Goal: Task Accomplishment & Management: Manage account settings

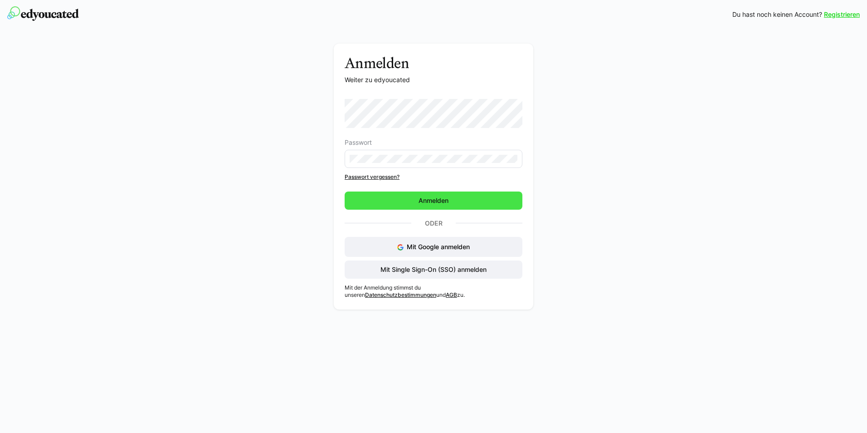
click at [401, 201] on span "Anmelden" at bounding box center [434, 200] width 178 height 18
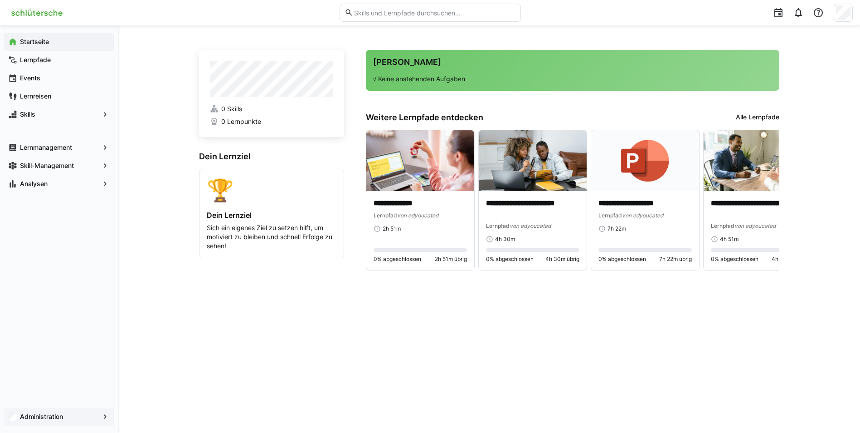
click at [0, 0] on app-navigation-label "Administration" at bounding box center [0, 0] width 0 height 0
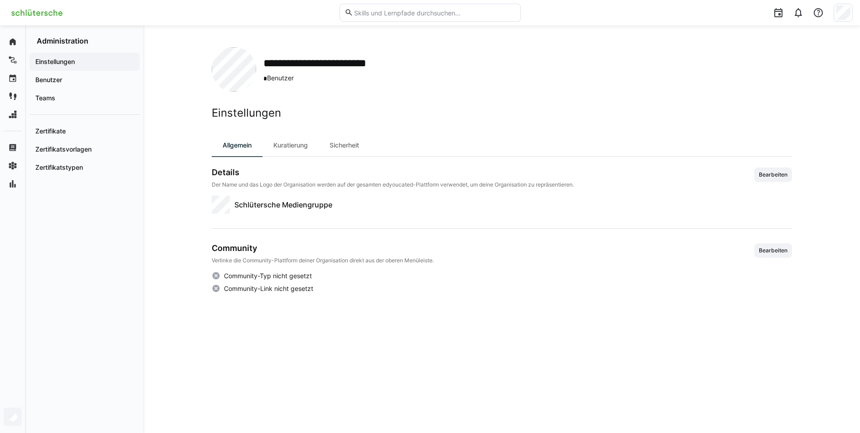
click at [142, 298] on div "Einstellungen Benutzer Teams Zertifikate Zertifikatsvorlagen Zertifikatstypen" at bounding box center [84, 238] width 117 height 387
click at [38, 11] on img at bounding box center [36, 12] width 59 height 15
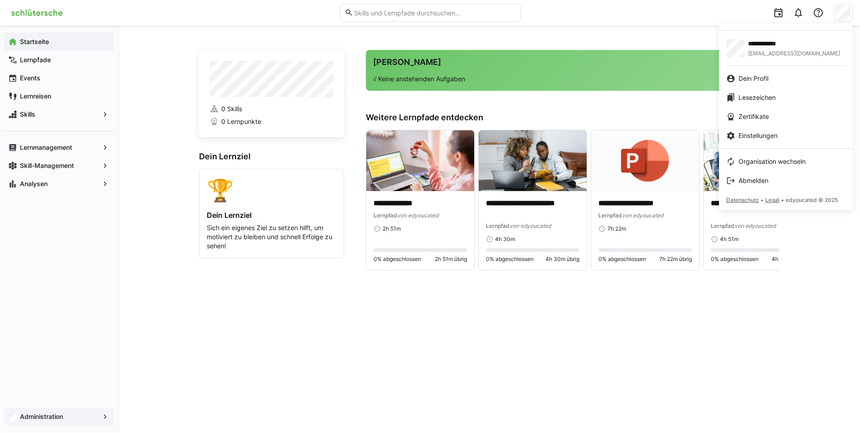
click at [89, 408] on div at bounding box center [430, 216] width 860 height 433
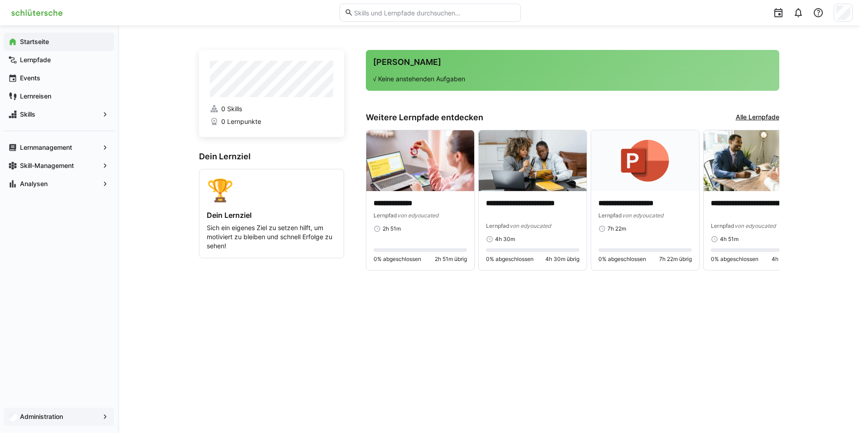
click at [88, 421] on div "Administration" at bounding box center [59, 416] width 111 height 18
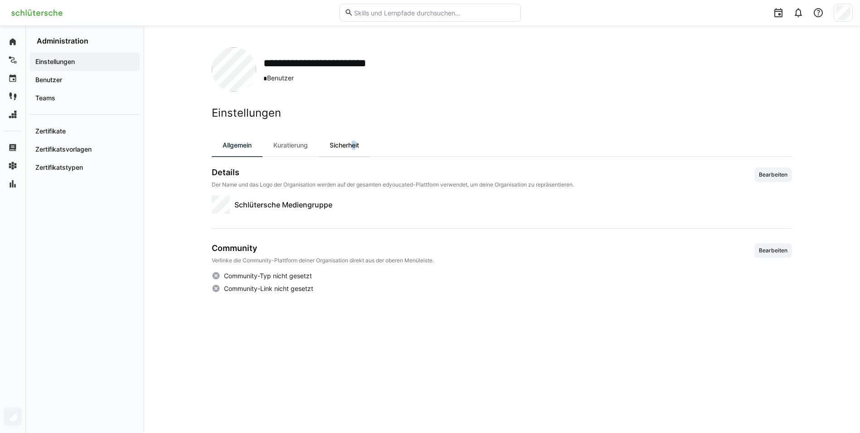
click at [353, 148] on div "Sicherheit" at bounding box center [344, 145] width 51 height 22
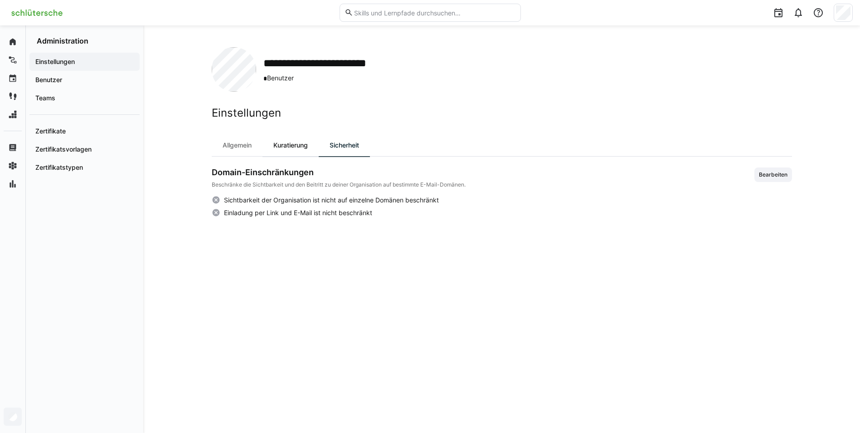
drag, startPoint x: 353, startPoint y: 148, endPoint x: 291, endPoint y: 148, distance: 61.7
click at [291, 148] on div "Kuratierung" at bounding box center [291, 145] width 56 height 22
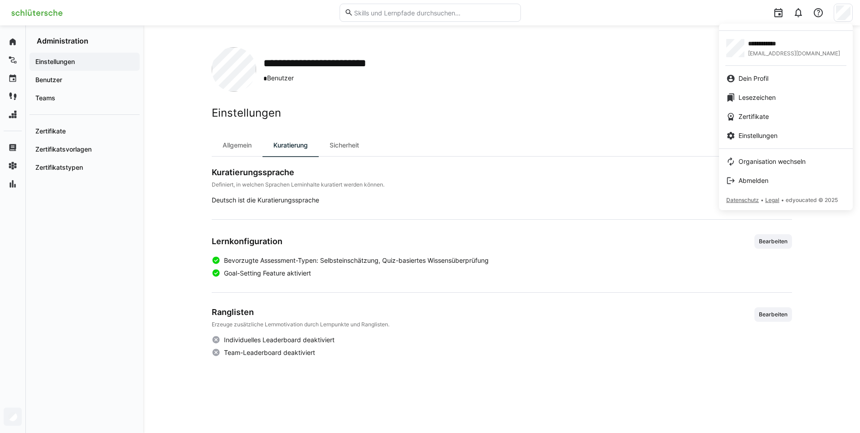
click at [668, 128] on div at bounding box center [430, 216] width 860 height 433
drag, startPoint x: 730, startPoint y: 372, endPoint x: 498, endPoint y: 362, distance: 232.0
click at [730, 372] on div at bounding box center [430, 216] width 860 height 433
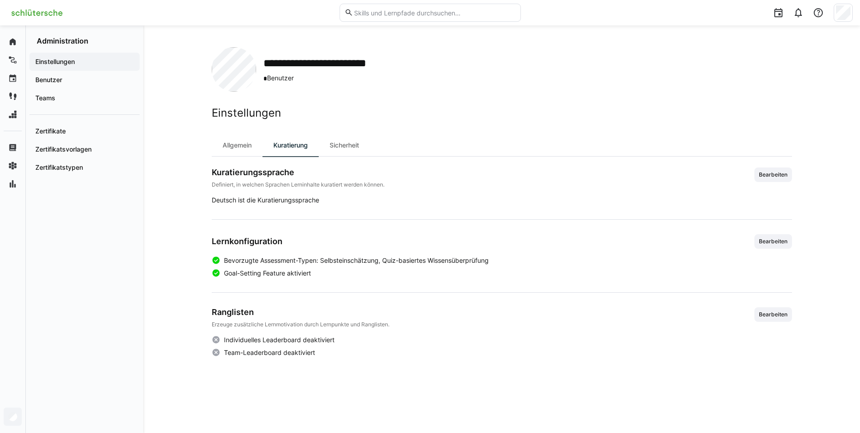
click at [854, 19] on header at bounding box center [430, 12] width 860 height 25
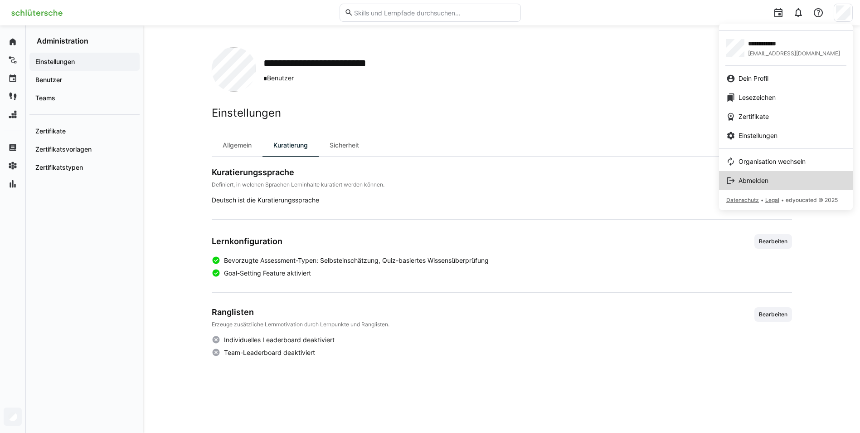
click at [759, 180] on span "Abmelden" at bounding box center [754, 180] width 30 height 9
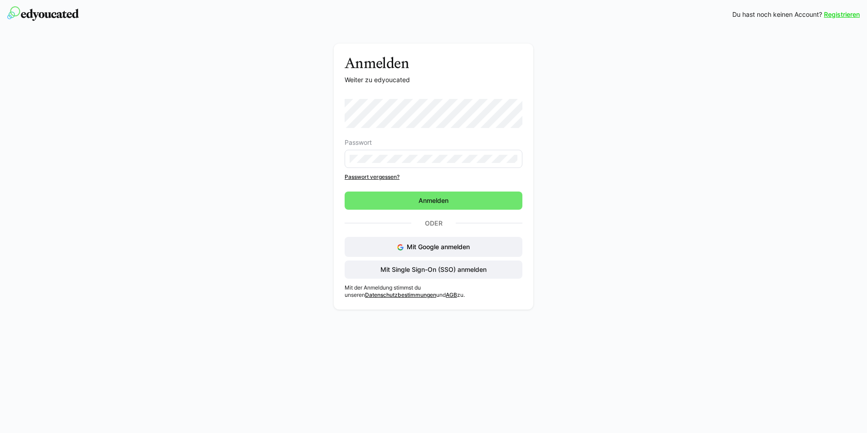
click at [249, 116] on div "Anmelden Weiter zu edyoucated Passwort Passwort vergessen? Anmelden Oder Mit Go…" at bounding box center [433, 179] width 511 height 270
click at [344, 161] on div "Anmelden Weiter zu edyoucated Passwort Passwort vergessen? Anmelden Oder Mit Go…" at bounding box center [434, 177] width 200 height 266
drag, startPoint x: 650, startPoint y: 181, endPoint x: 640, endPoint y: 182, distance: 10.5
click at [650, 181] on div "Anmelden Weiter zu edyoucated Passwort Passwort vergessen? Anmelden Oder Mit Go…" at bounding box center [433, 179] width 511 height 270
click at [337, 160] on div "Anmelden Weiter zu edyoucated Passwort Passwort vergessen? Anmelden Oder Mit Go…" at bounding box center [434, 177] width 200 height 266
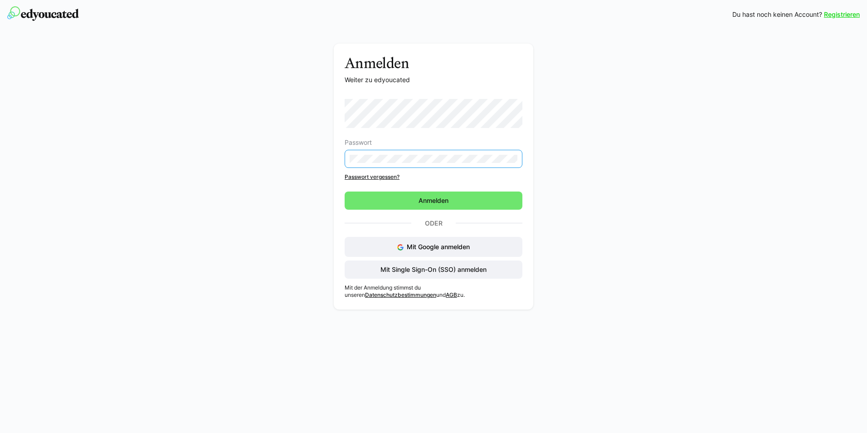
drag, startPoint x: 634, startPoint y: 209, endPoint x: 559, endPoint y: 215, distance: 75.5
click at [635, 209] on div "Anmelden Weiter zu edyoucated Passwort Passwort vergessen? Anmelden Oder Mit Go…" at bounding box center [433, 179] width 511 height 270
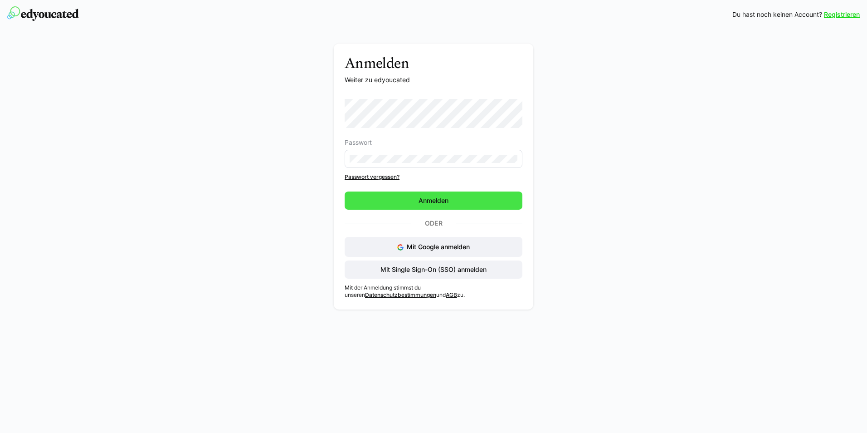
click at [487, 199] on span "Anmelden" at bounding box center [434, 200] width 178 height 18
